Goal: Task Accomplishment & Management: Manage account settings

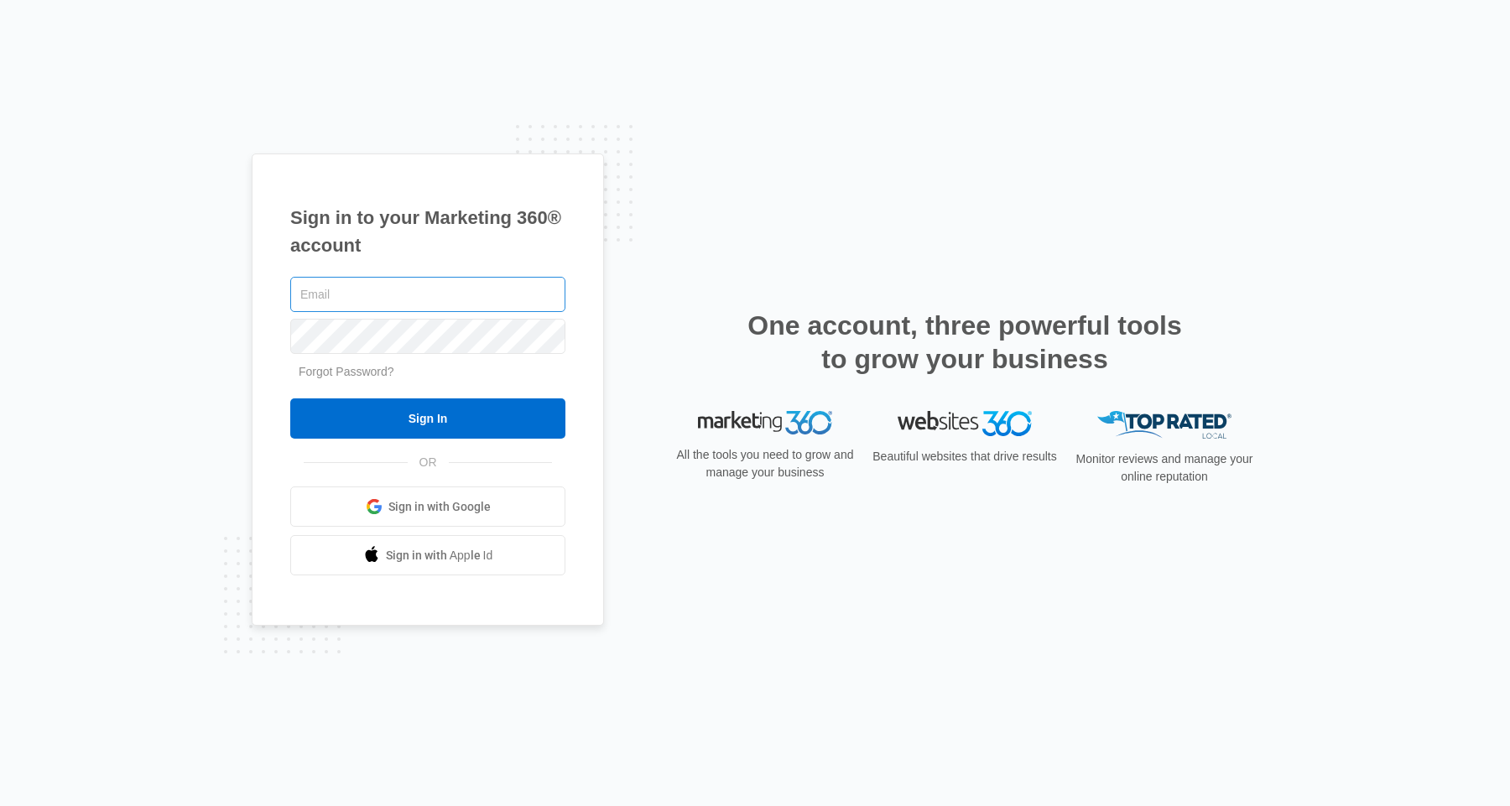
type input "petersononlinemarketing@gmail.com"
click at [475, 287] on input "petersononlinemarketing@gmail.com" at bounding box center [427, 294] width 275 height 35
click at [488, 280] on input "text" at bounding box center [427, 294] width 275 height 35
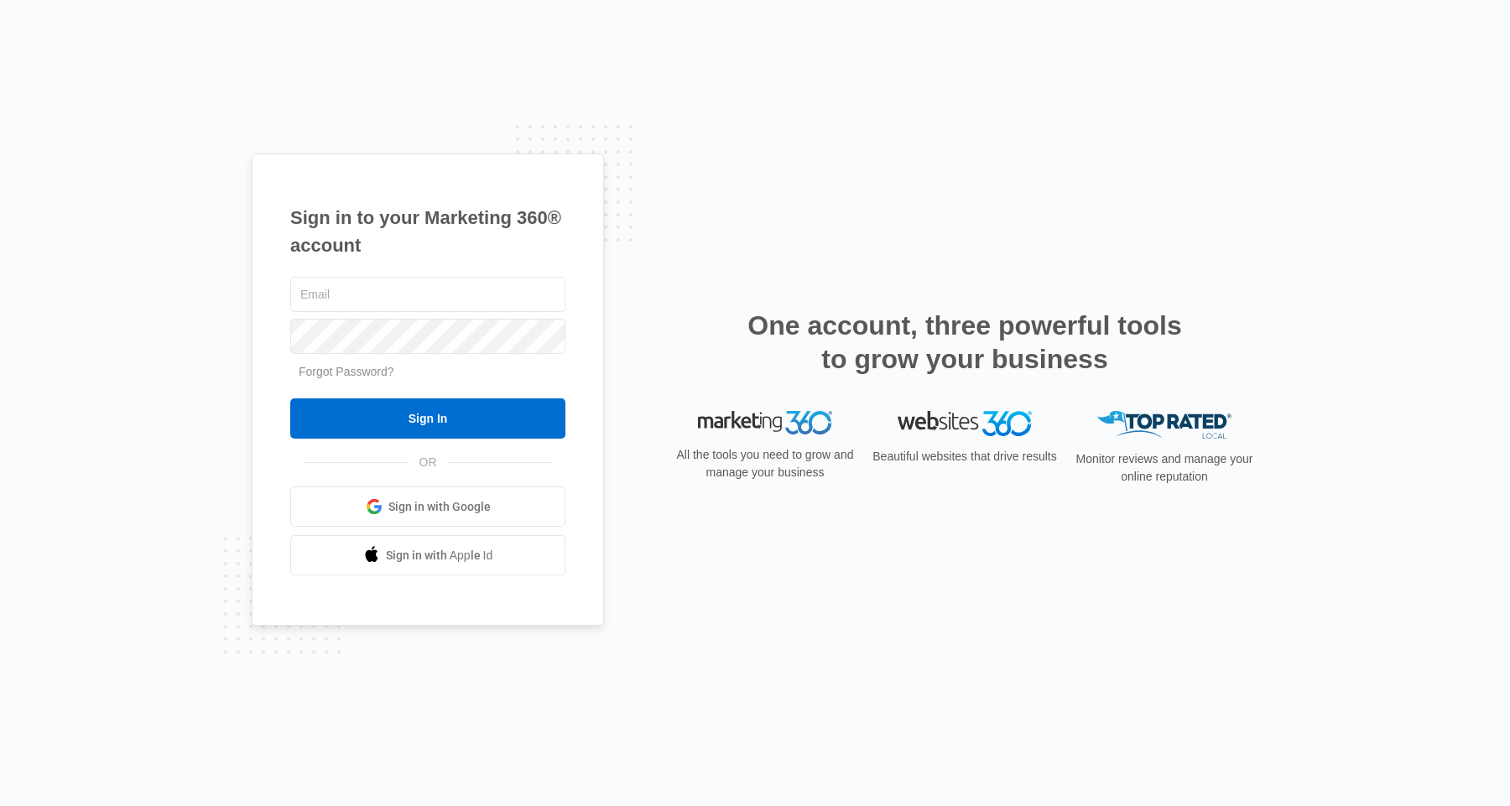
click at [916, 178] on div "Sign in to your Marketing 360® account Forgot Password? Sign In OR" at bounding box center [755, 404] width 1007 height 500
click at [478, 298] on input "text" at bounding box center [427, 294] width 275 height 35
click at [773, 231] on div "Sign in to your Marketing 360® account Forgot Password? Sign In OR" at bounding box center [755, 404] width 1007 height 500
click at [501, 289] on input "text" at bounding box center [427, 294] width 275 height 35
click at [538, 176] on div "Sign in to your Marketing 360® account Forgot Password? Sign In OR Sign in with…" at bounding box center [428, 390] width 352 height 473
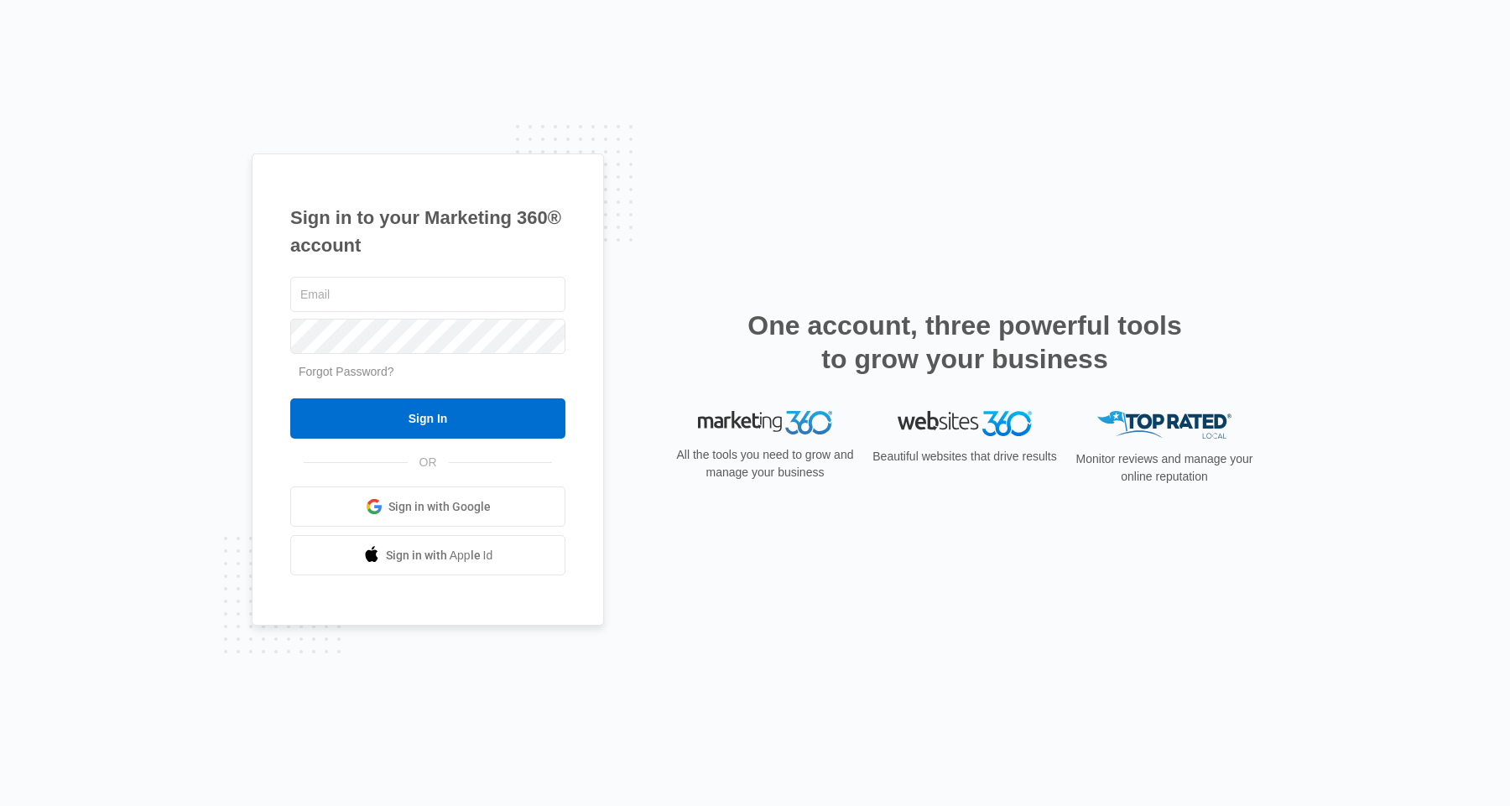
click at [473, 272] on div "Sign in to your Marketing 360® account Forgot Password? Sign In OR Sign in with…" at bounding box center [428, 390] width 352 height 473
click at [472, 277] on input "text" at bounding box center [427, 294] width 275 height 35
click at [695, 255] on div "Sign in to your Marketing 360® account Forgot Password? Sign In OR" at bounding box center [755, 404] width 1007 height 500
click at [721, 260] on div "Sign in to your Marketing 360® account Forgot Password? Sign In OR" at bounding box center [755, 404] width 1007 height 500
click at [429, 286] on input "text" at bounding box center [427, 294] width 275 height 35
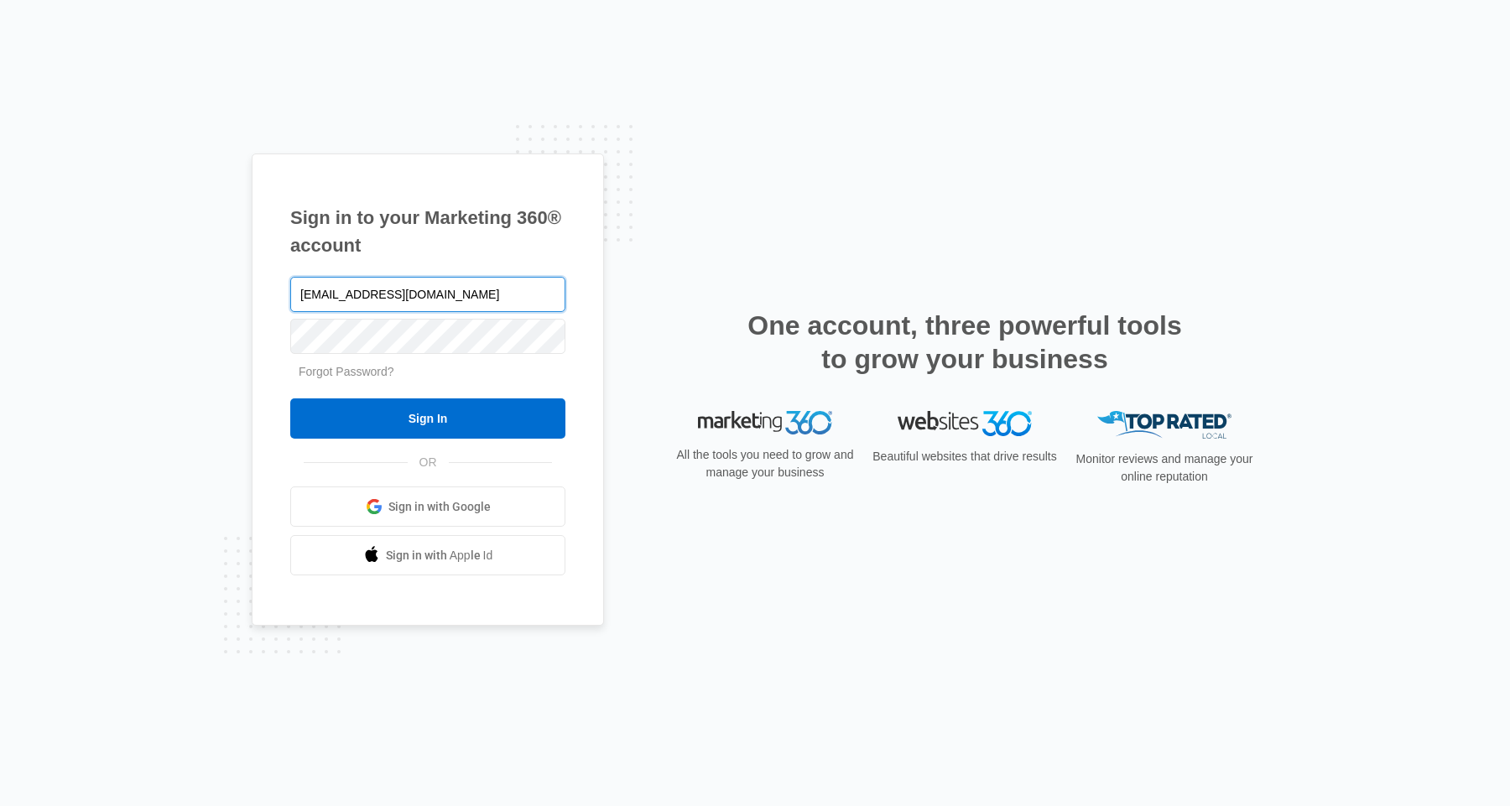
type input "info@therelationshiploft.com"
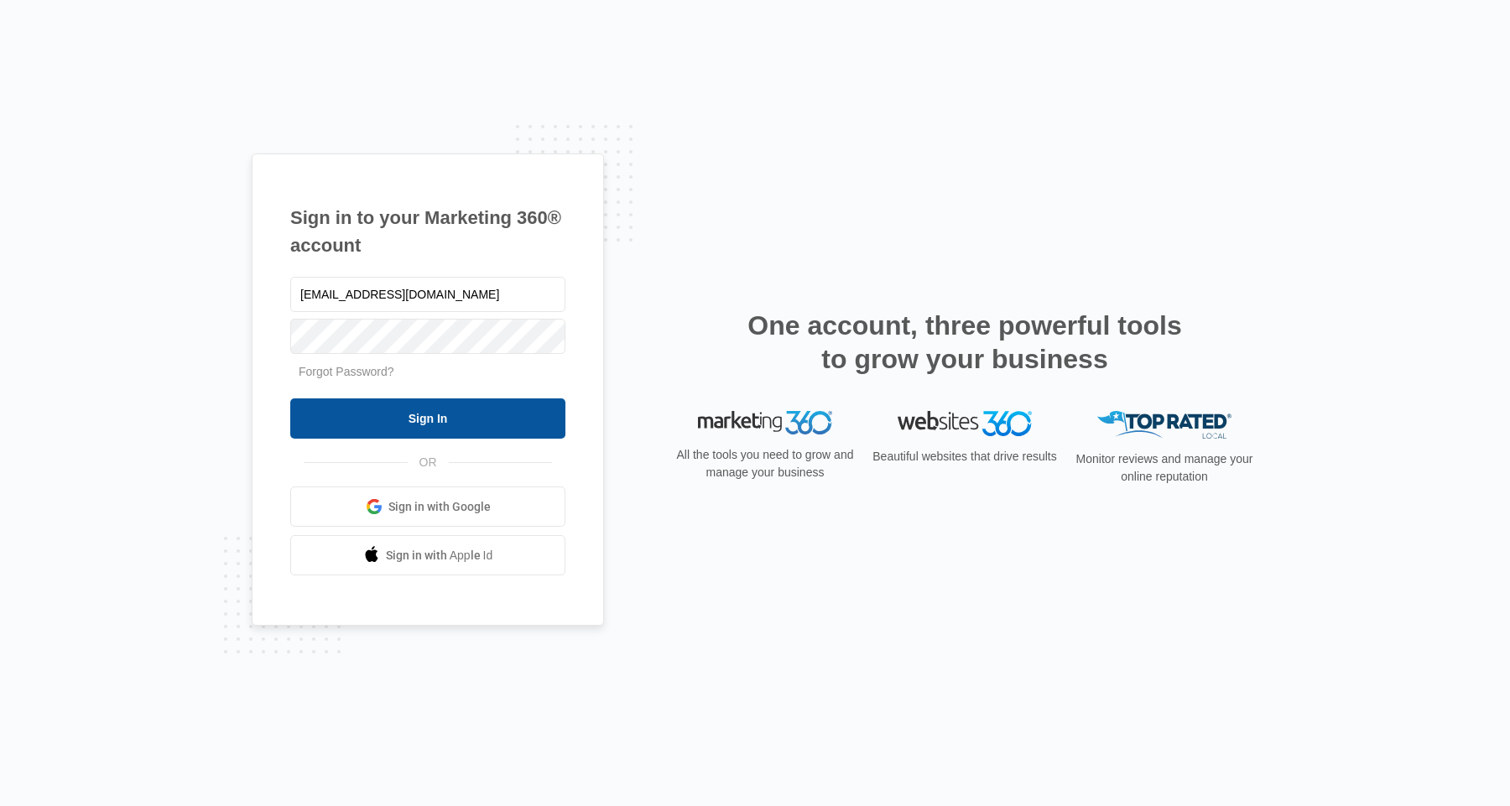
click at [344, 413] on input "Sign In" at bounding box center [427, 418] width 275 height 40
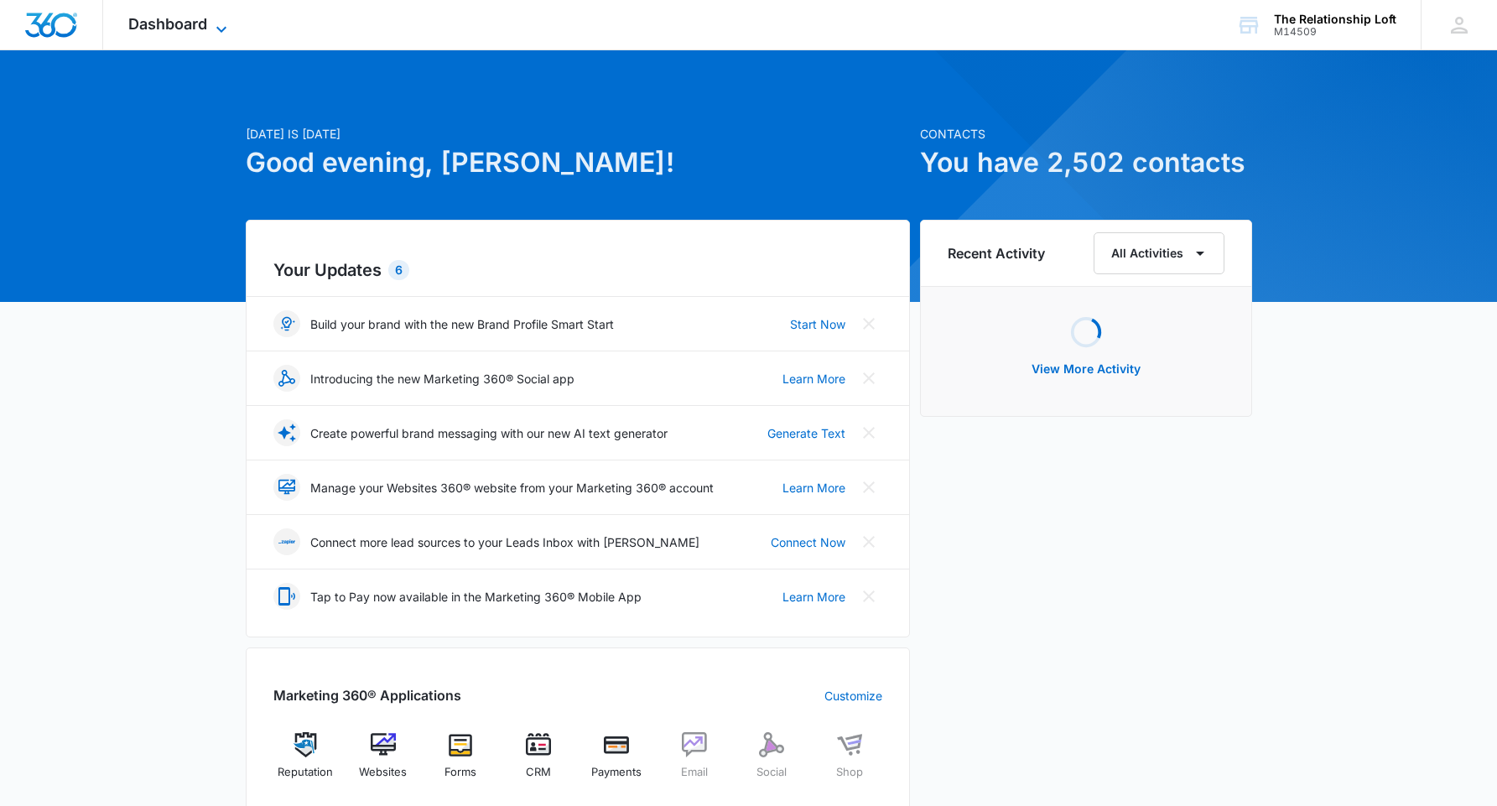
click at [184, 32] on span "Dashboard" at bounding box center [167, 24] width 79 height 18
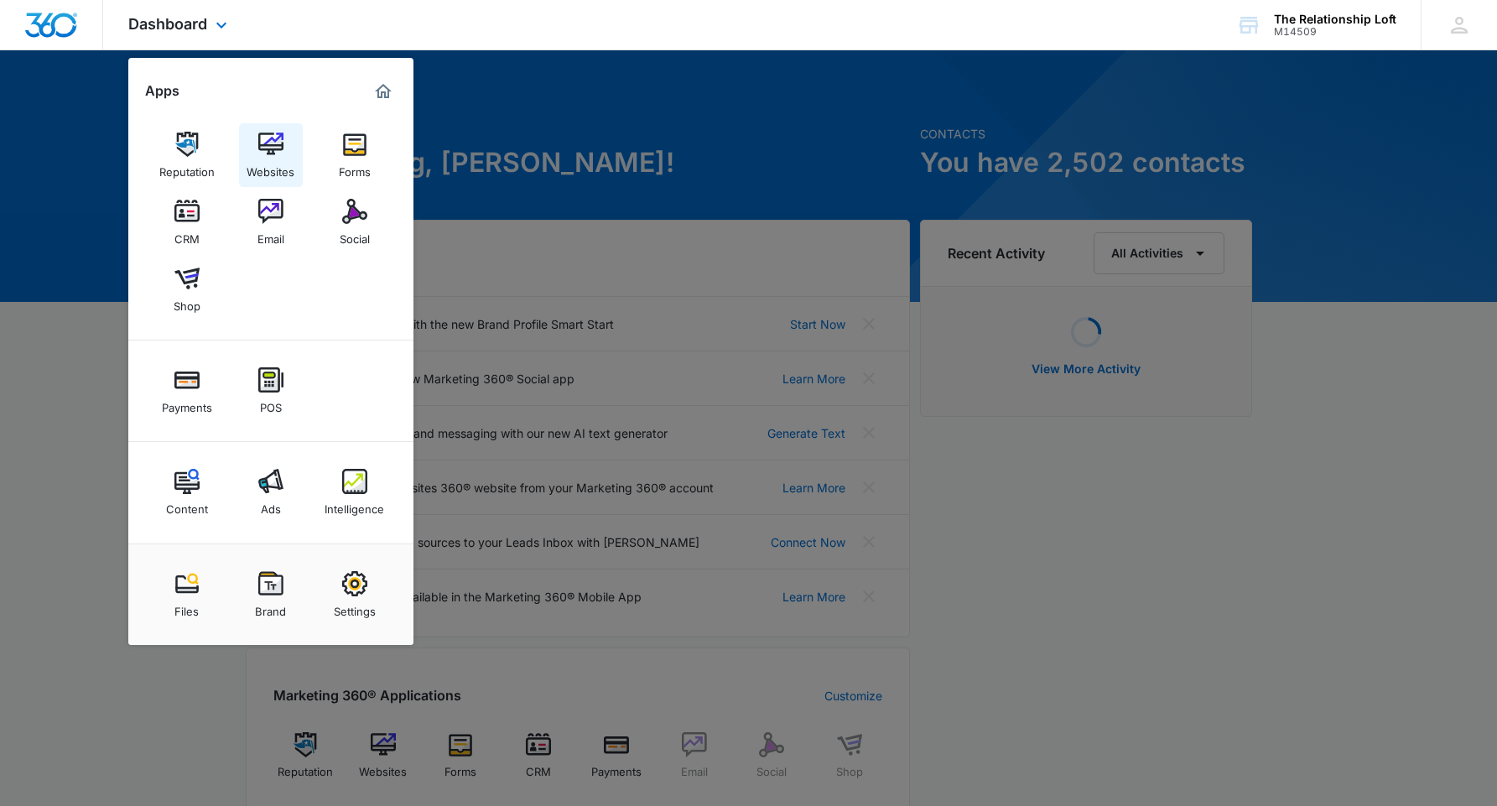
click at [268, 142] on img at bounding box center [270, 144] width 25 height 25
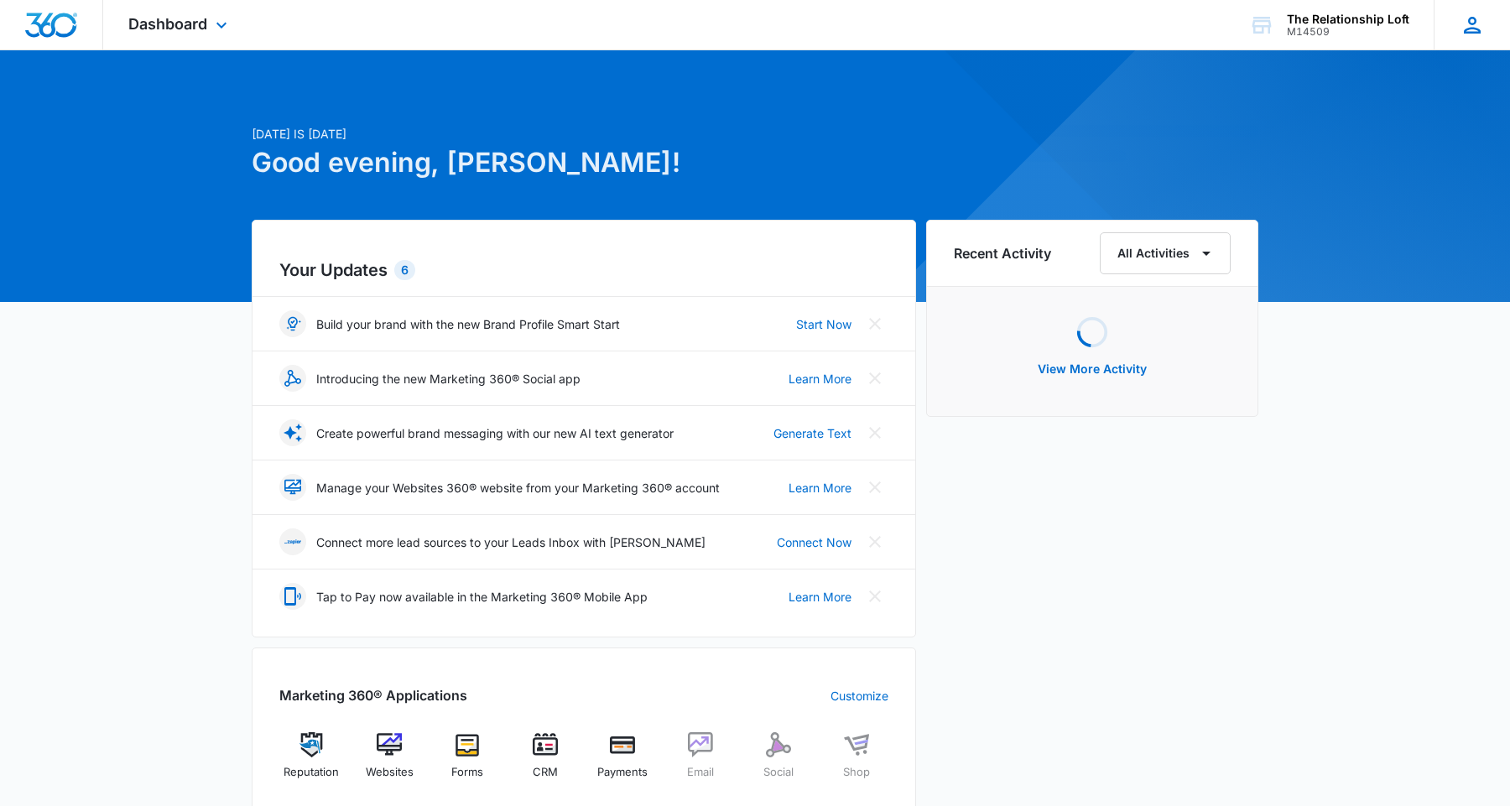
click at [1471, 24] on icon at bounding box center [1472, 25] width 25 height 25
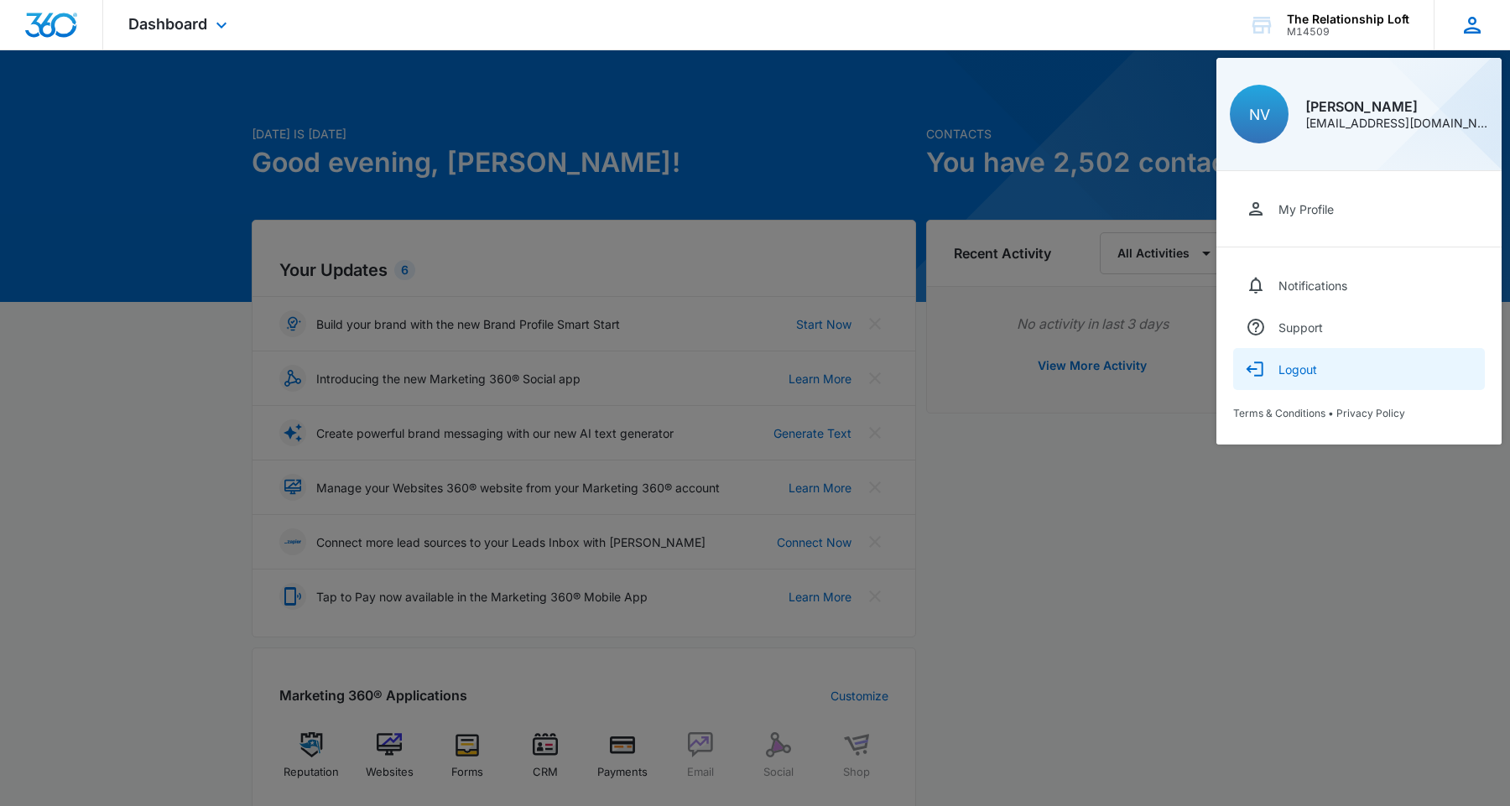
click at [1309, 372] on div "Logout" at bounding box center [1297, 369] width 39 height 14
